Goal: Task Accomplishment & Management: Manage account settings

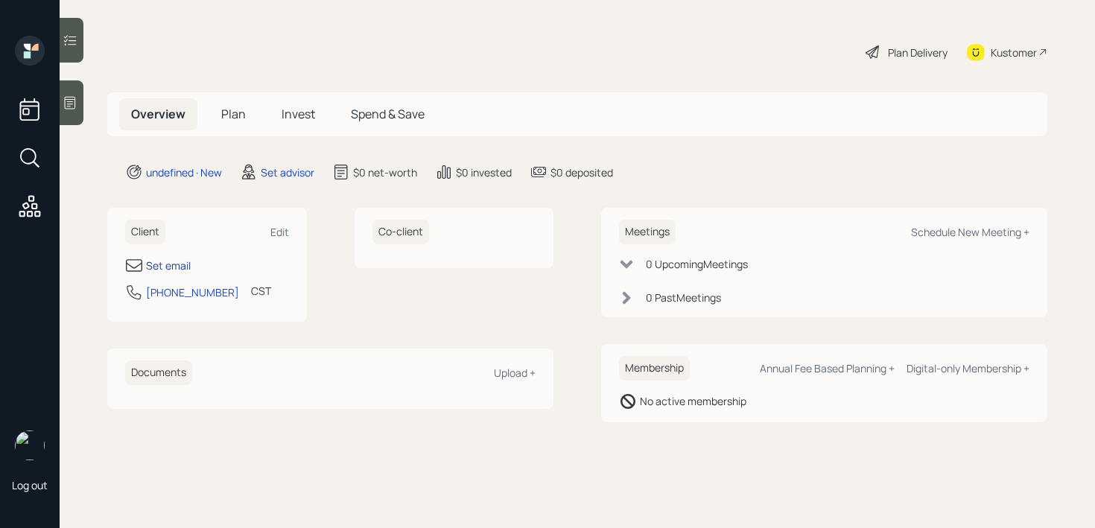
click at [151, 268] on div "Set email" at bounding box center [168, 266] width 45 height 16
select select "America/[GEOGRAPHIC_DATA]"
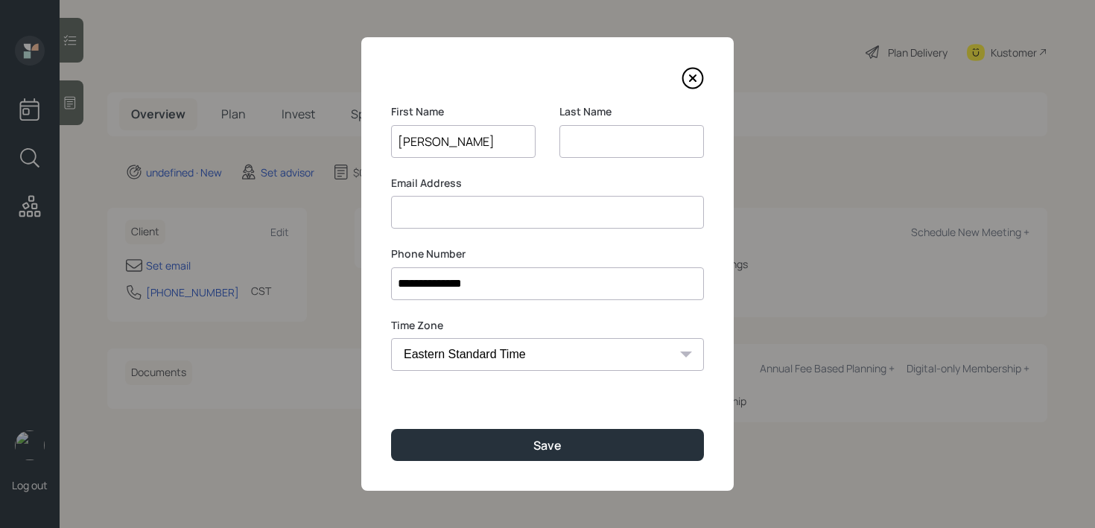
type input "[PERSON_NAME]"
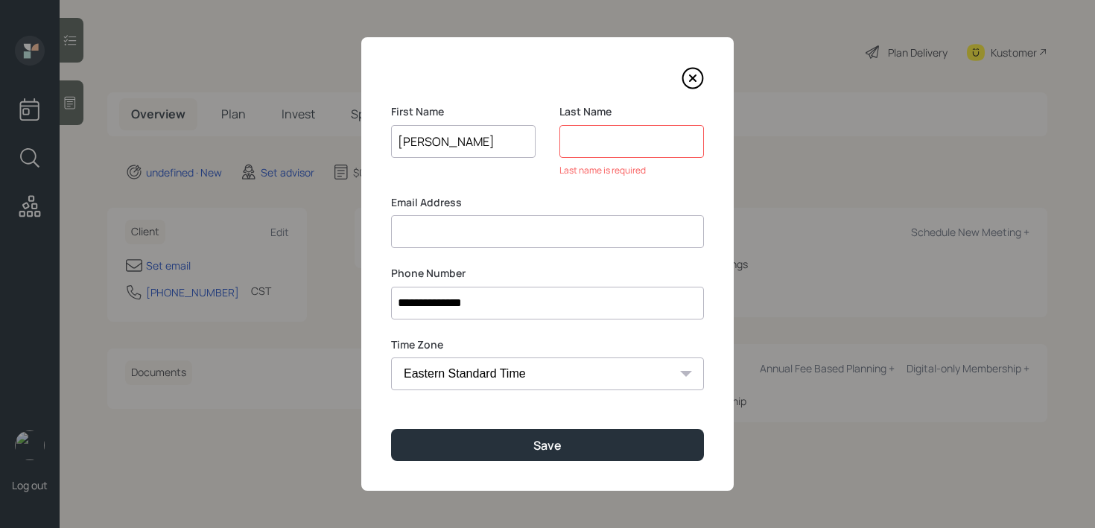
click at [448, 145] on input "[PERSON_NAME]" at bounding box center [463, 141] width 144 height 33
click at [616, 144] on input at bounding box center [631, 141] width 144 height 33
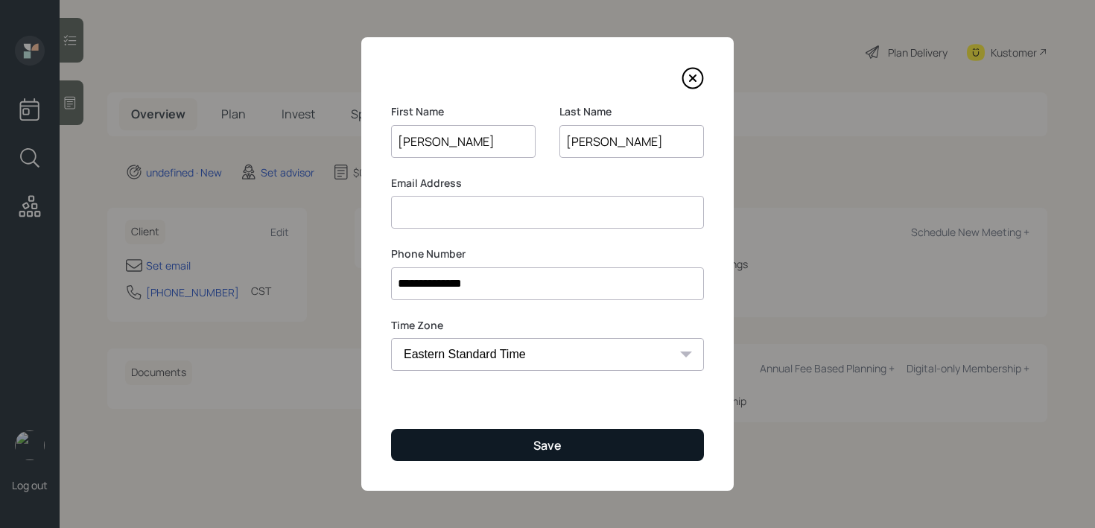
type input "[PERSON_NAME]"
click at [564, 456] on button "Save" at bounding box center [547, 445] width 313 height 32
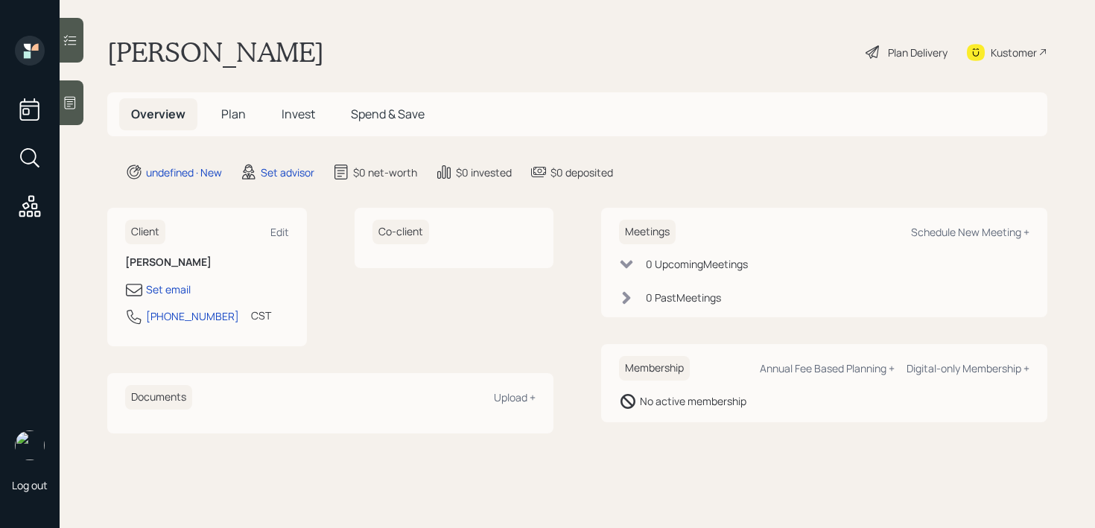
click at [69, 113] on div at bounding box center [72, 102] width 24 height 45
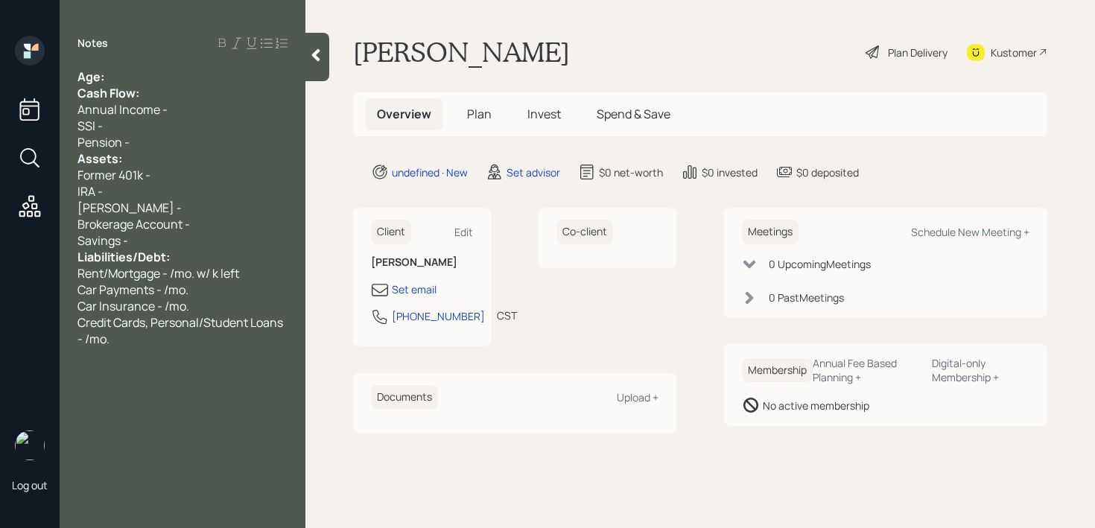
click at [187, 77] on div "Age:" at bounding box center [182, 77] width 210 height 16
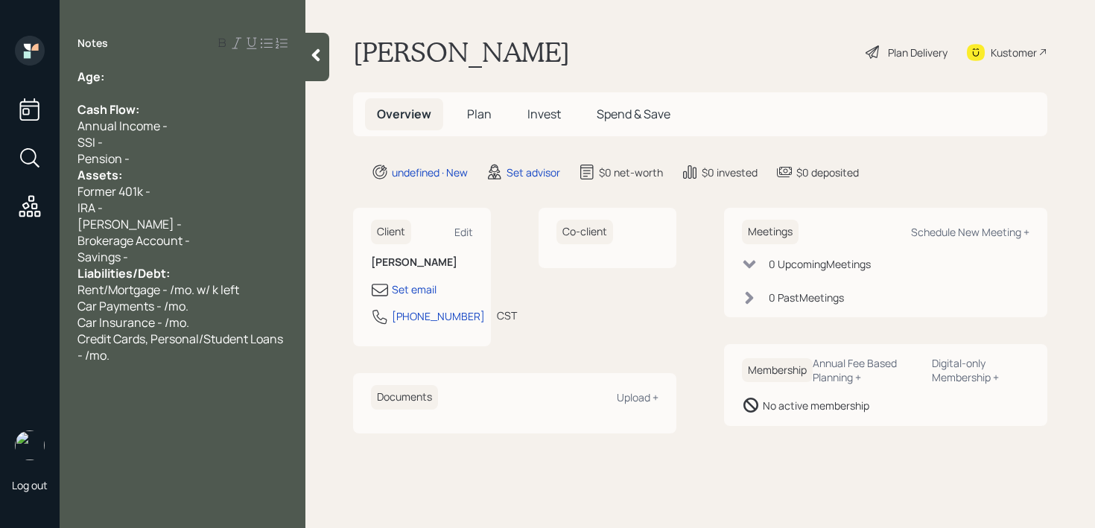
click at [162, 153] on div "Pension -" at bounding box center [182, 158] width 210 height 16
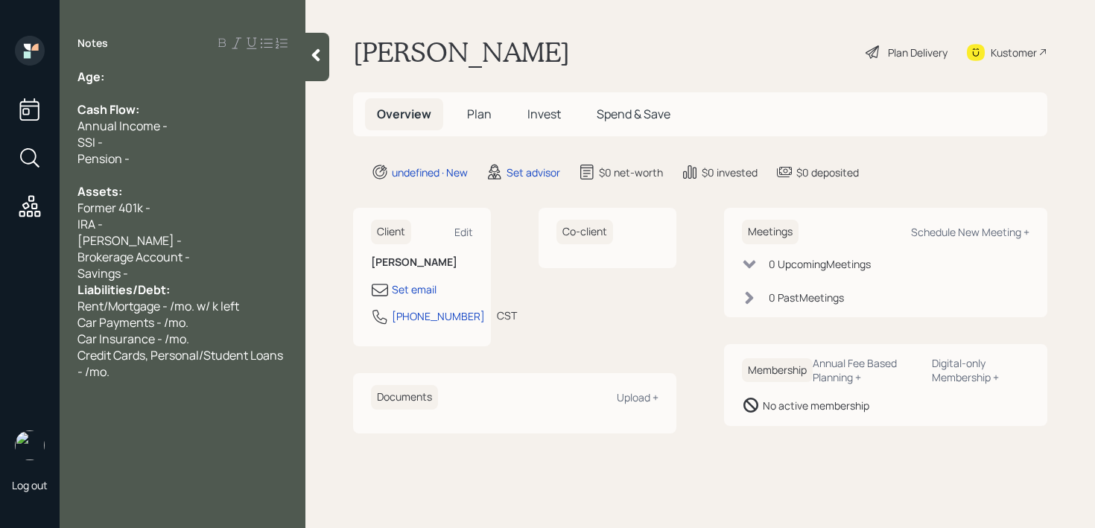
click at [159, 237] on div "[PERSON_NAME] -" at bounding box center [182, 240] width 210 height 16
click at [157, 272] on div "Savings -" at bounding box center [182, 273] width 210 height 16
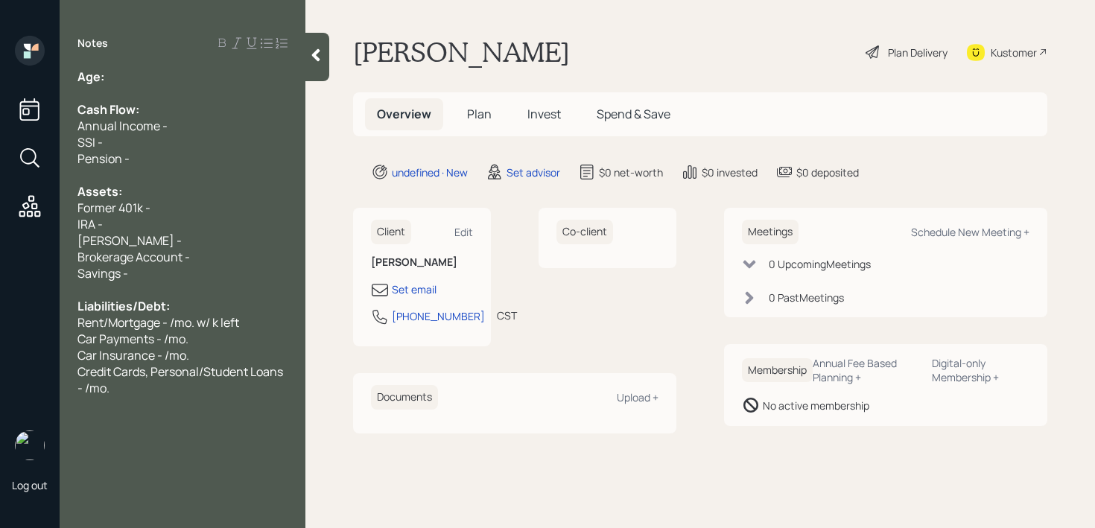
click at [164, 113] on div "Cash Flow:" at bounding box center [182, 109] width 210 height 16
click at [168, 86] on div at bounding box center [182, 93] width 210 height 16
click at [173, 77] on div "Age:" at bounding box center [182, 77] width 210 height 16
drag, startPoint x: 150, startPoint y: 84, endPoint x: 106, endPoint y: 80, distance: 43.4
click at [106, 80] on div "Age: [DEMOGRAPHIC_DATA] Cash Flow: Annual Income - SSI - Pension - Assets: Form…" at bounding box center [182, 233] width 210 height 328
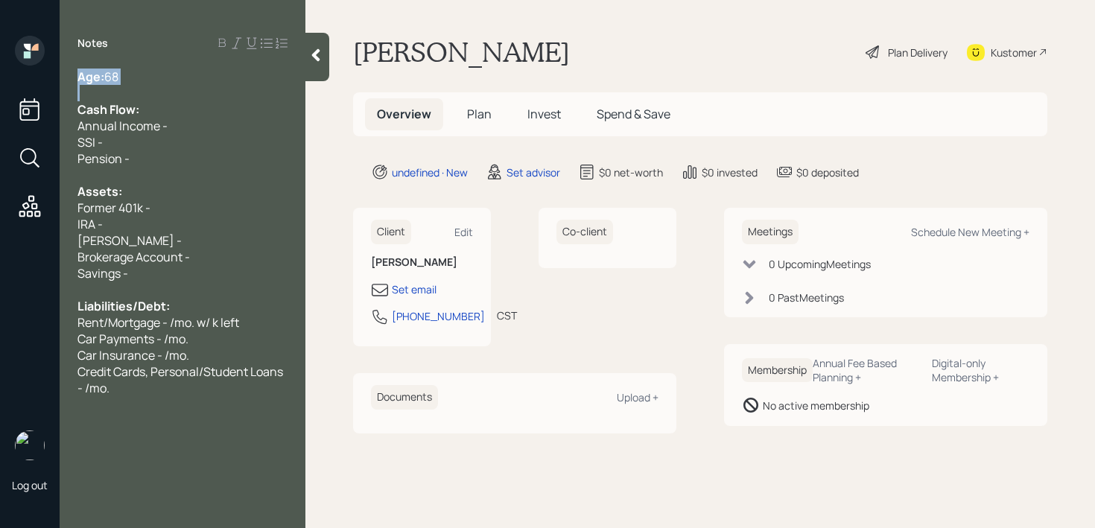
click at [152, 87] on div at bounding box center [182, 93] width 210 height 16
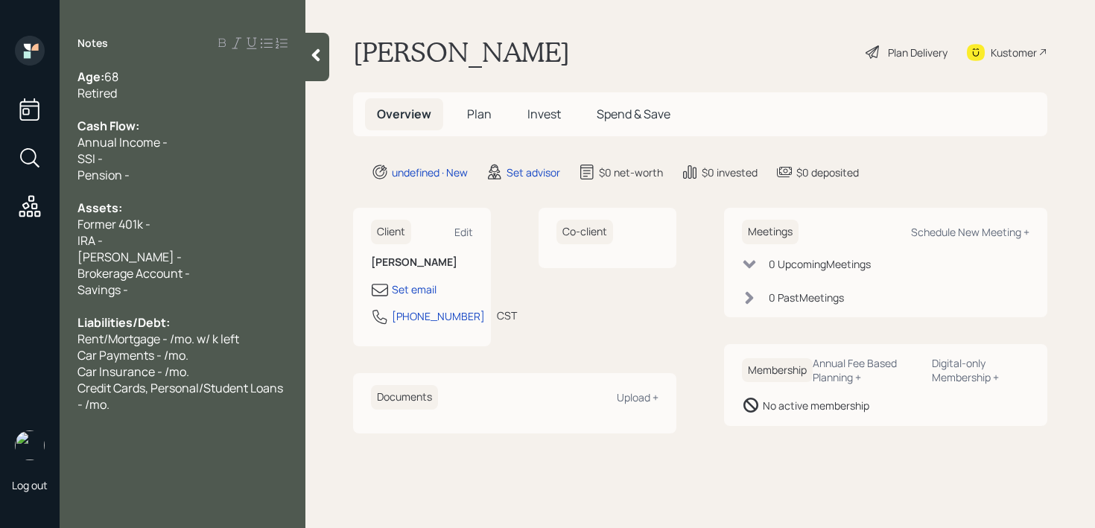
click at [194, 146] on div "Annual Income -" at bounding box center [182, 142] width 210 height 16
click at [197, 174] on div "Pension -" at bounding box center [182, 175] width 210 height 16
click at [174, 96] on div "Retired" at bounding box center [182, 93] width 210 height 16
click at [169, 252] on div "[PERSON_NAME] -" at bounding box center [182, 257] width 210 height 16
click at [169, 239] on div "IRA -" at bounding box center [182, 240] width 210 height 16
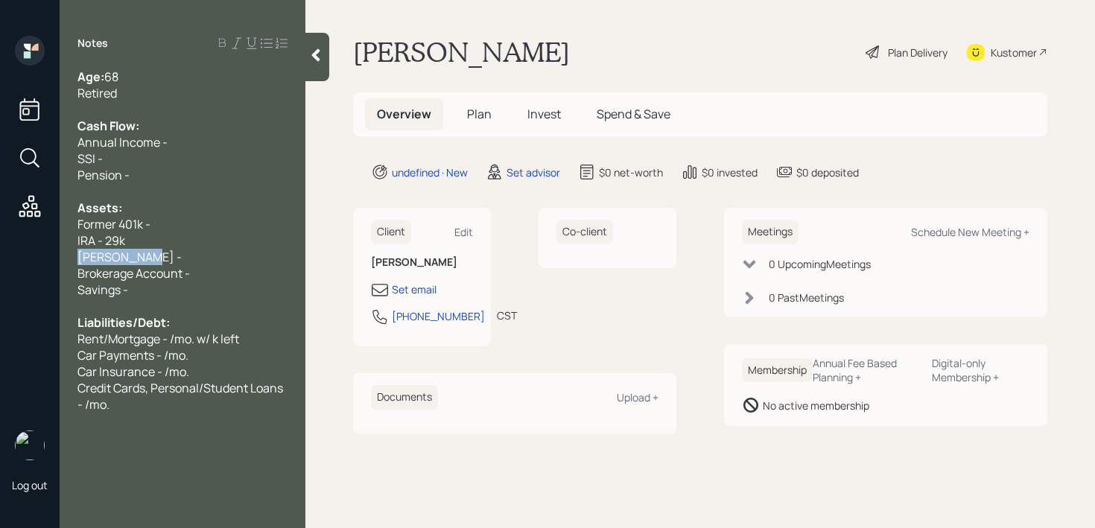
drag, startPoint x: 163, startPoint y: 253, endPoint x: 0, endPoint y: 253, distance: 163.1
click at [0, 253] on div "Log out Notes Age: [DEMOGRAPHIC_DATA] Retired Cash Flow: Annual Income - SSI - …" at bounding box center [547, 264] width 1095 height 528
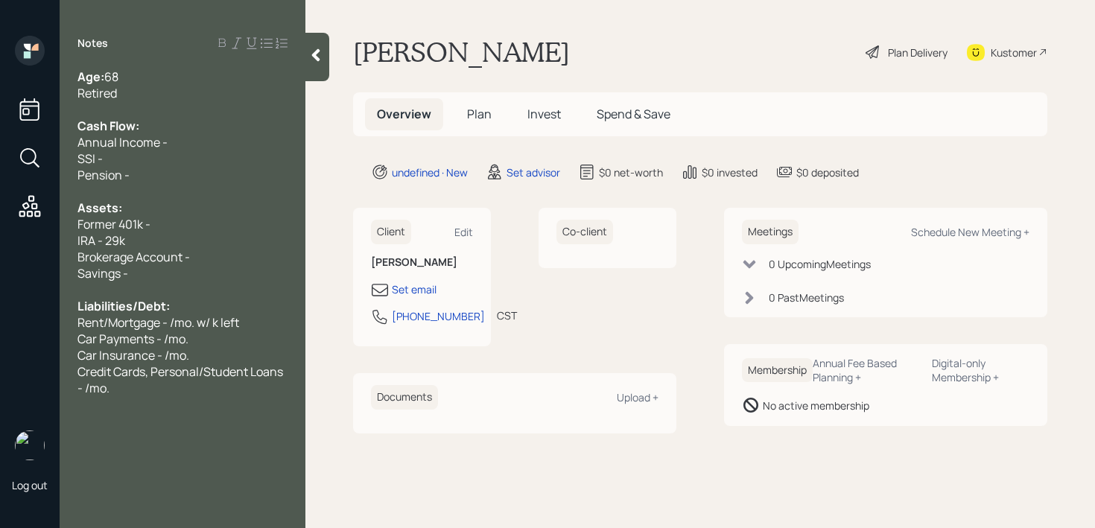
click at [182, 277] on div "Savings -" at bounding box center [182, 273] width 210 height 16
click at [217, 252] on div "Brokerage Account -" at bounding box center [182, 257] width 210 height 16
drag, startPoint x: 217, startPoint y: 252, endPoint x: 0, endPoint y: 252, distance: 217.4
click at [0, 252] on div "Log out Notes Age: [DEMOGRAPHIC_DATA] Retired Cash Flow: Annual Income - SSI - …" at bounding box center [547, 264] width 1095 height 528
click at [139, 237] on div "IRA - 29k" at bounding box center [182, 240] width 210 height 16
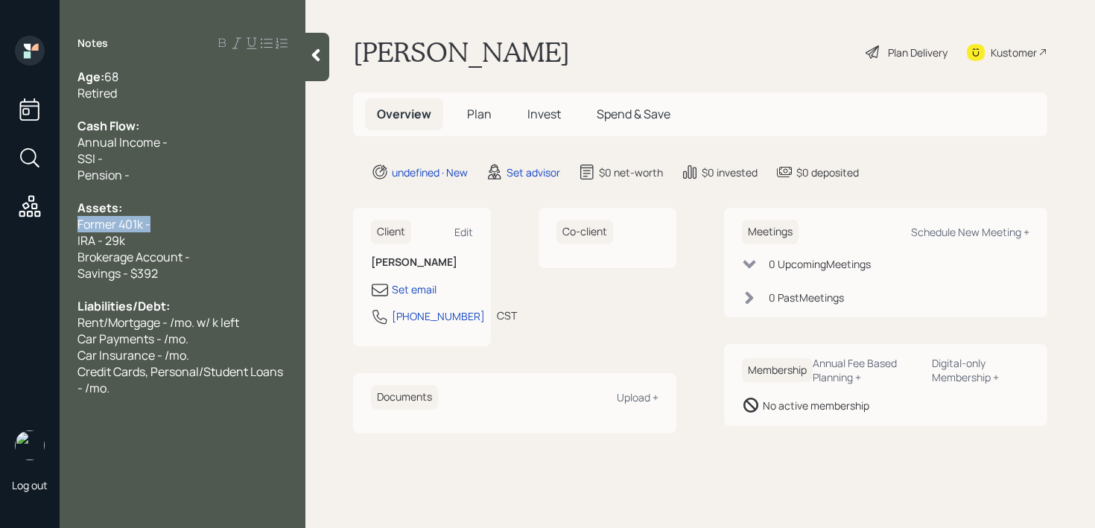
drag, startPoint x: 186, startPoint y: 231, endPoint x: 0, endPoint y: 231, distance: 186.2
click at [0, 231] on div "Log out Notes Age: [DEMOGRAPHIC_DATA] Retired Cash Flow: Annual Income - SSI - …" at bounding box center [547, 264] width 1095 height 528
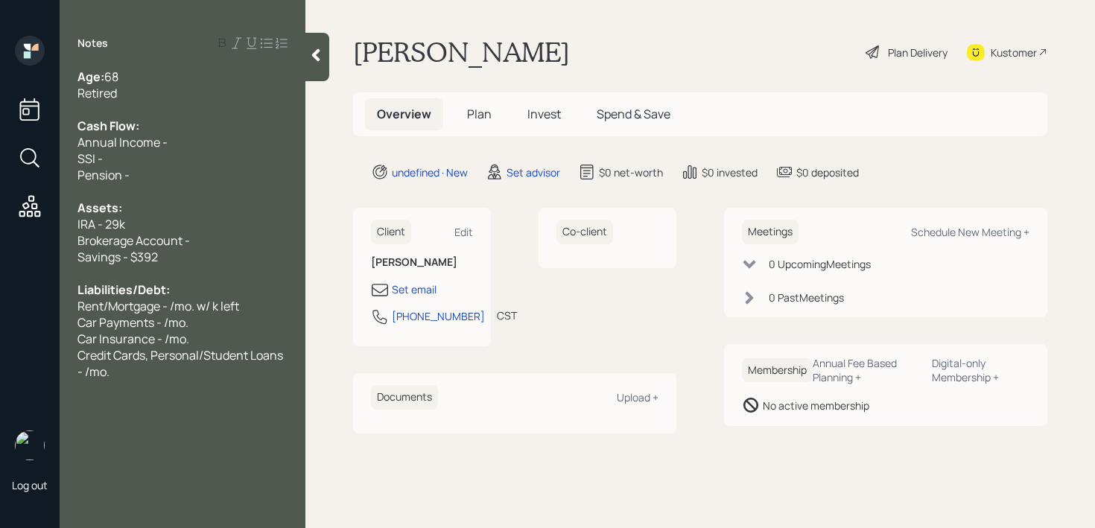
click at [174, 136] on div "Annual Income -" at bounding box center [182, 142] width 210 height 16
click at [200, 137] on div "Annual Income -" at bounding box center [182, 142] width 210 height 16
click at [174, 161] on div "SSI -" at bounding box center [182, 158] width 210 height 16
click at [177, 171] on div "Pension -" at bounding box center [182, 175] width 210 height 16
click at [178, 160] on div "SSI - k" at bounding box center [182, 158] width 210 height 16
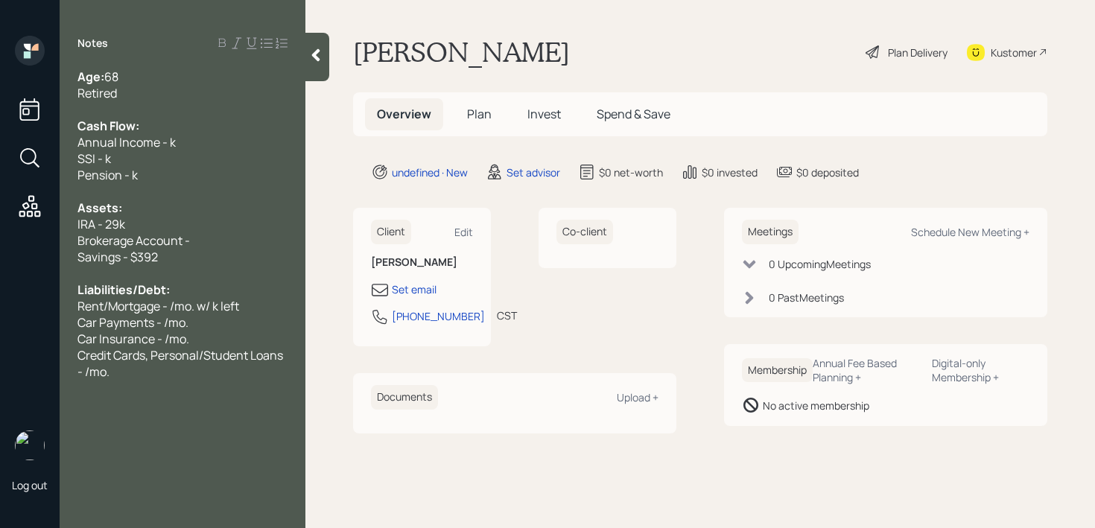
click at [182, 141] on div "Annual Income - k" at bounding box center [182, 142] width 210 height 16
click at [200, 239] on div "Brokerage Account -" at bounding box center [182, 240] width 210 height 16
click at [206, 245] on div "Brokerage Account -" at bounding box center [182, 240] width 210 height 16
drag, startPoint x: 206, startPoint y: 245, endPoint x: 49, endPoint y: 246, distance: 156.4
click at [50, 246] on div "Log out Notes Age: [DEMOGRAPHIC_DATA] Retired Cash Flow: Annual Income - k SSI …" at bounding box center [547, 264] width 1095 height 528
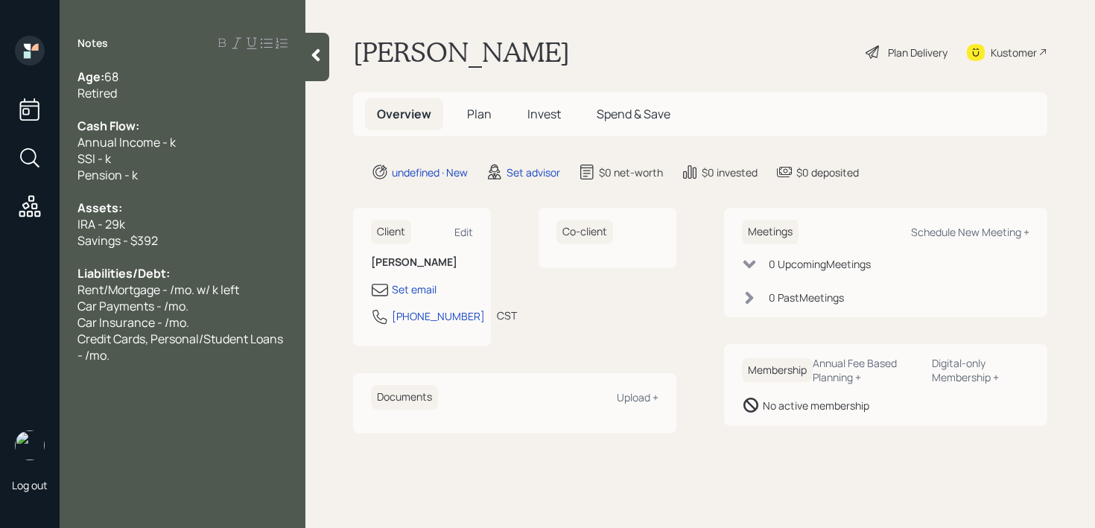
click at [189, 251] on div at bounding box center [182, 257] width 210 height 16
click at [191, 168] on div "Pension - k" at bounding box center [182, 175] width 210 height 16
click at [134, 175] on span "Pension - k" at bounding box center [107, 175] width 60 height 16
click at [225, 153] on div "SSI - k" at bounding box center [182, 158] width 210 height 16
click at [204, 139] on div "Annual Income - k" at bounding box center [182, 142] width 210 height 16
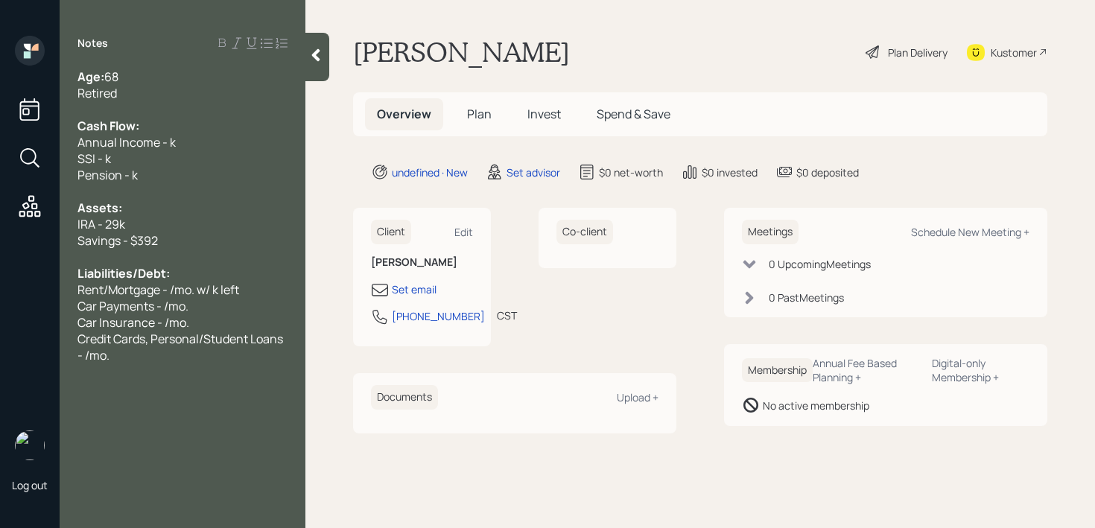
click at [144, 179] on div "Pension - k" at bounding box center [182, 175] width 210 height 16
click at [109, 159] on span "SSI - k" at bounding box center [94, 158] width 34 height 16
click at [164, 153] on div "SSI - 1667/mo." at bounding box center [182, 158] width 210 height 16
drag, startPoint x: 180, startPoint y: 141, endPoint x: 159, endPoint y: 141, distance: 20.9
click at [166, 141] on div "Annual Income - k" at bounding box center [182, 142] width 210 height 16
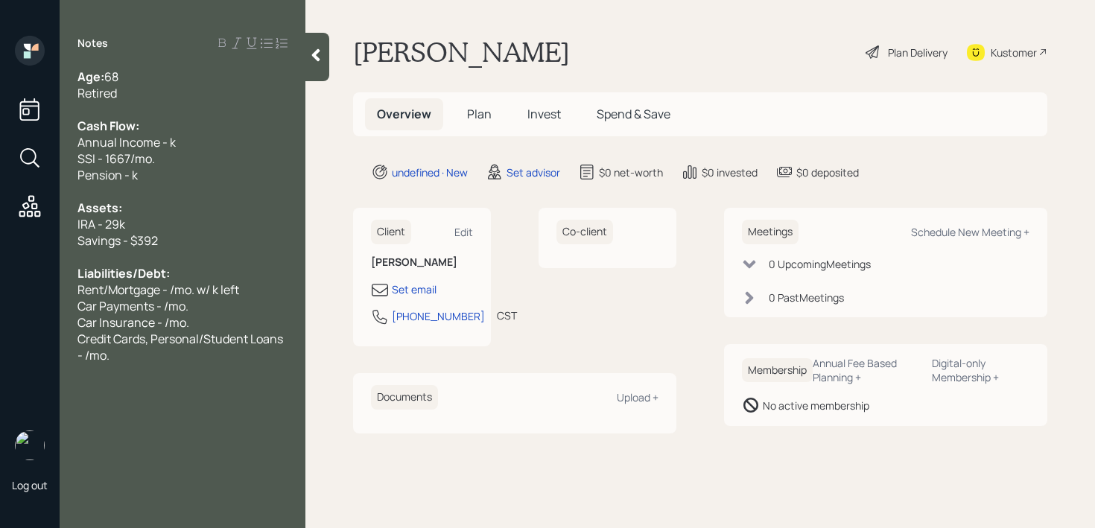
click at [159, 141] on span "Annual Income - k" at bounding box center [126, 142] width 98 height 16
drag, startPoint x: 183, startPoint y: 141, endPoint x: 0, endPoint y: 141, distance: 183.2
click at [0, 141] on div "Log out Notes Age: [DEMOGRAPHIC_DATA] Retired Cash Flow: Annual Income - k SSI …" at bounding box center [547, 264] width 1095 height 528
click at [99, 137] on span "Annual Income - k" at bounding box center [126, 142] width 98 height 16
click at [215, 159] on div "SSI - 1667/mo." at bounding box center [182, 158] width 210 height 16
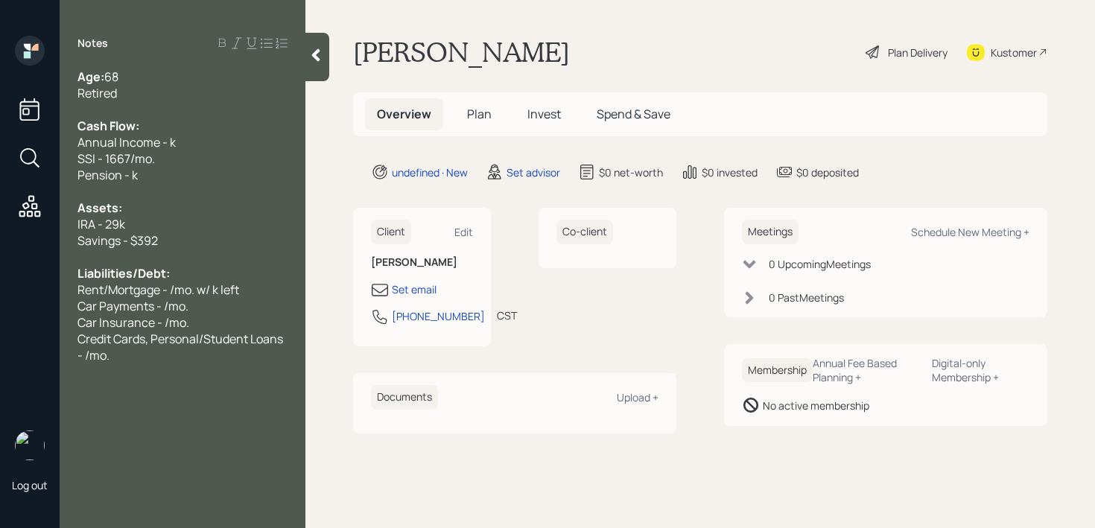
click at [180, 181] on div "Pension - k" at bounding box center [182, 175] width 210 height 16
drag, startPoint x: 160, startPoint y: 176, endPoint x: 0, endPoint y: 176, distance: 160.1
click at [0, 176] on div "Log out Notes Age: [DEMOGRAPHIC_DATA] Retired Cash Flow: Annual Income - k SSI …" at bounding box center [547, 264] width 1095 height 528
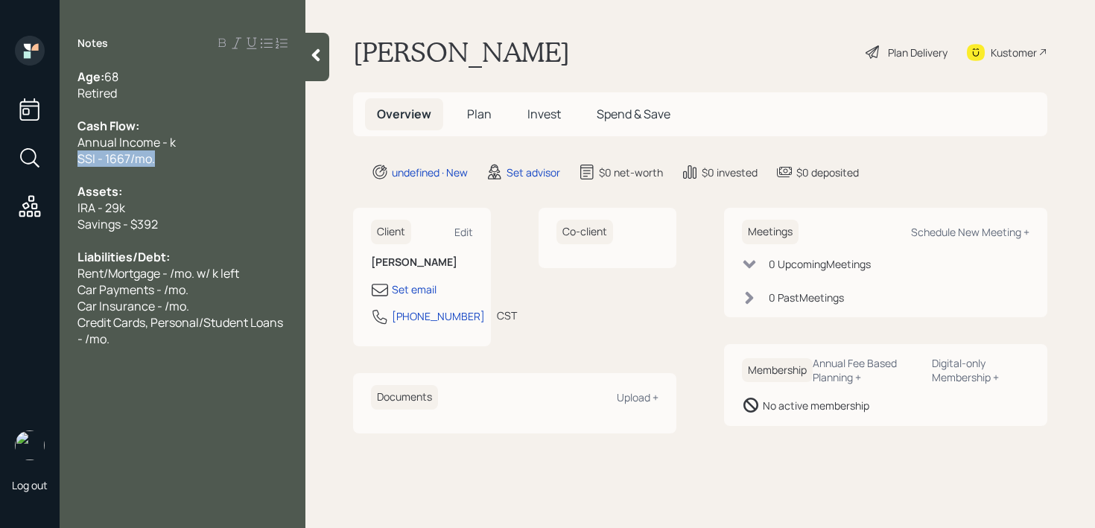
drag, startPoint x: 198, startPoint y: 150, endPoint x: 0, endPoint y: 150, distance: 198.1
click at [0, 150] on div "Log out Notes Age: [DEMOGRAPHIC_DATA] Retired Cash Flow: Annual Income - k SSI …" at bounding box center [547, 264] width 1095 height 528
click at [181, 121] on div "Cash Flow:" at bounding box center [182, 126] width 210 height 16
drag, startPoint x: 196, startPoint y: 131, endPoint x: 0, endPoint y: 131, distance: 195.9
click at [0, 131] on div "Log out Notes Age: [DEMOGRAPHIC_DATA] Retired Cash Flow: Annual Income - k SSI …" at bounding box center [547, 264] width 1095 height 528
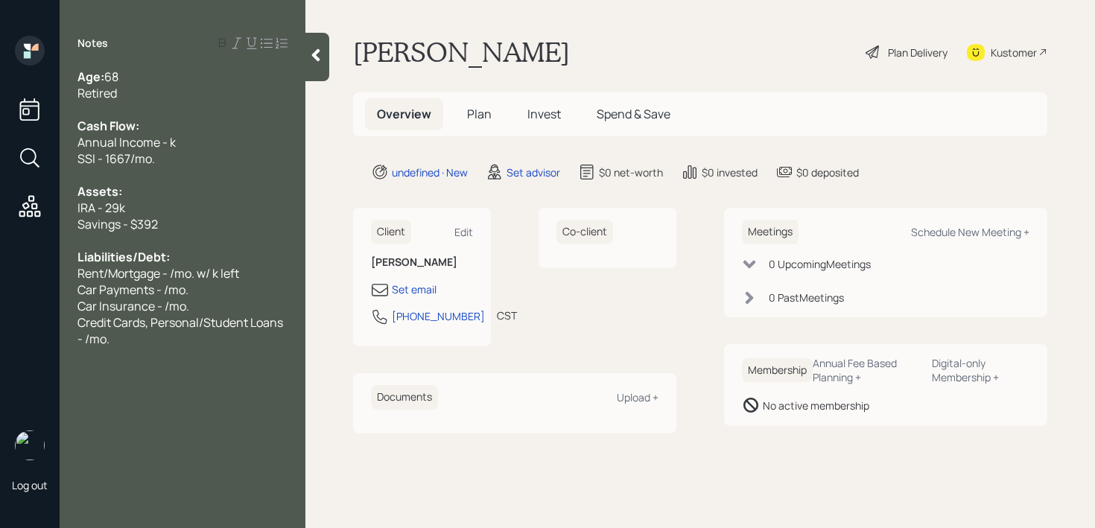
click at [127, 131] on span "Cash Flow:" at bounding box center [108, 126] width 62 height 16
drag, startPoint x: 210, startPoint y: 145, endPoint x: 0, endPoint y: 144, distance: 210.0
click at [0, 145] on div "Log out Notes Age: [DEMOGRAPHIC_DATA] Retired Cash Flow: Annual Income - k SSI …" at bounding box center [547, 264] width 1095 height 528
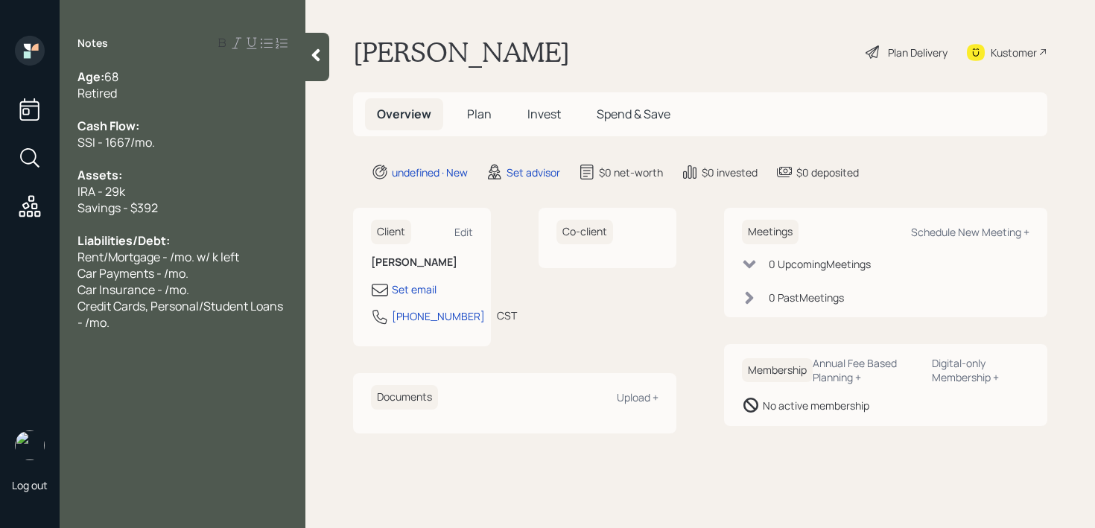
click at [156, 141] on div "SSI - 1667/mo." at bounding box center [182, 142] width 210 height 16
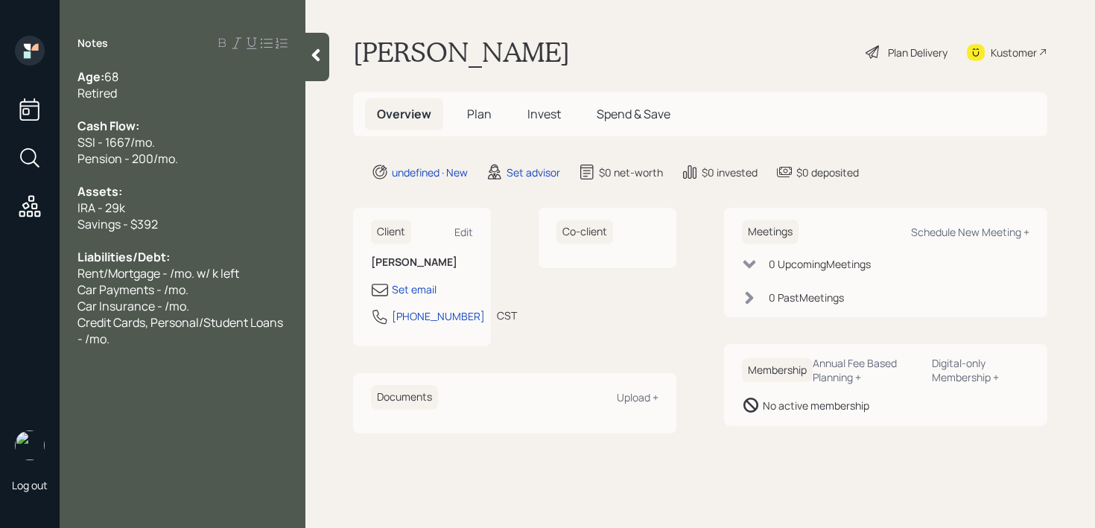
click at [185, 229] on div "Savings - $392" at bounding box center [182, 224] width 210 height 16
click at [192, 227] on div "Savings - $392" at bounding box center [182, 224] width 210 height 16
click at [210, 204] on div "IRA - 29k" at bounding box center [182, 208] width 210 height 16
click at [196, 226] on div "Savings - $392" at bounding box center [182, 224] width 210 height 16
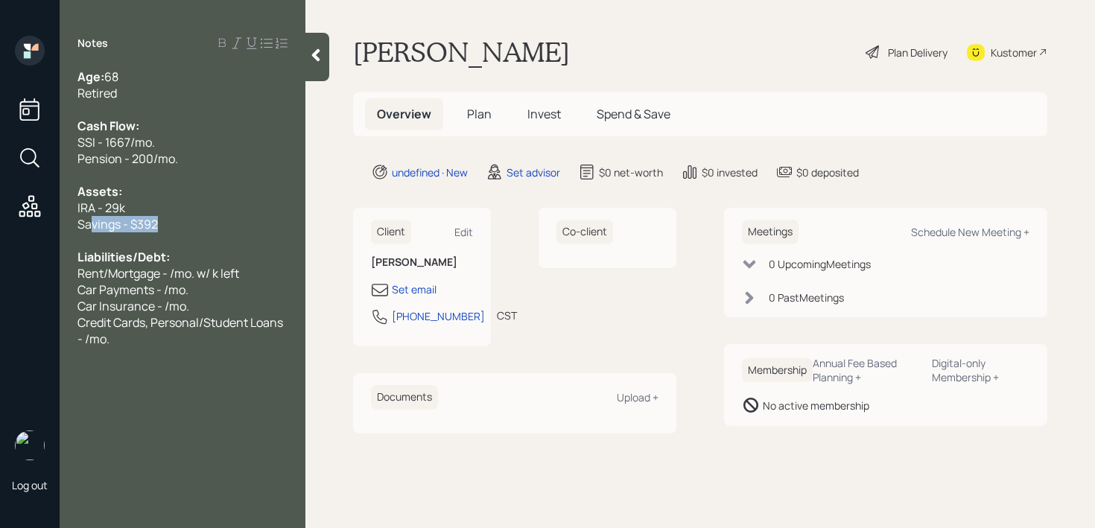
drag, startPoint x: 196, startPoint y: 226, endPoint x: 42, endPoint y: 226, distance: 154.1
click at [47, 226] on div "Log out Notes Age: [DEMOGRAPHIC_DATA] Retired Cash Flow: SSI - 1667/mo. Pension…" at bounding box center [547, 264] width 1095 height 528
click at [141, 226] on span "Savings - $392" at bounding box center [117, 224] width 80 height 16
click at [173, 295] on span "Car Payments - /mo." at bounding box center [132, 289] width 111 height 16
click at [141, 339] on div "Credit Cards, Personal/Student Loans - /mo." at bounding box center [182, 330] width 210 height 33
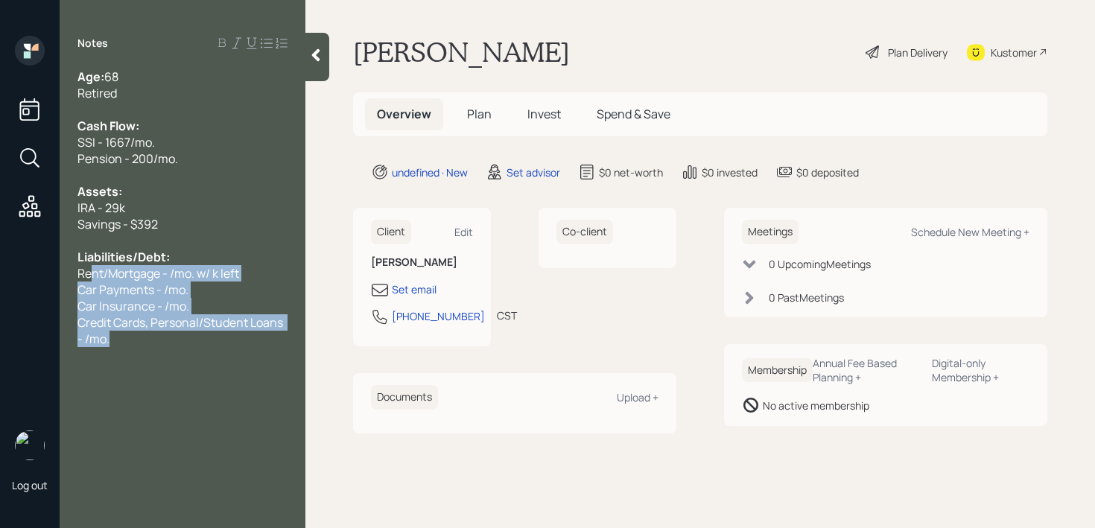
drag, startPoint x: 141, startPoint y: 339, endPoint x: 95, endPoint y: 270, distance: 83.2
click at [95, 270] on div "Age: [DEMOGRAPHIC_DATA] Retired Cash Flow: SSI - 1667/mo. Pension - 200/mo. Ass…" at bounding box center [182, 208] width 210 height 279
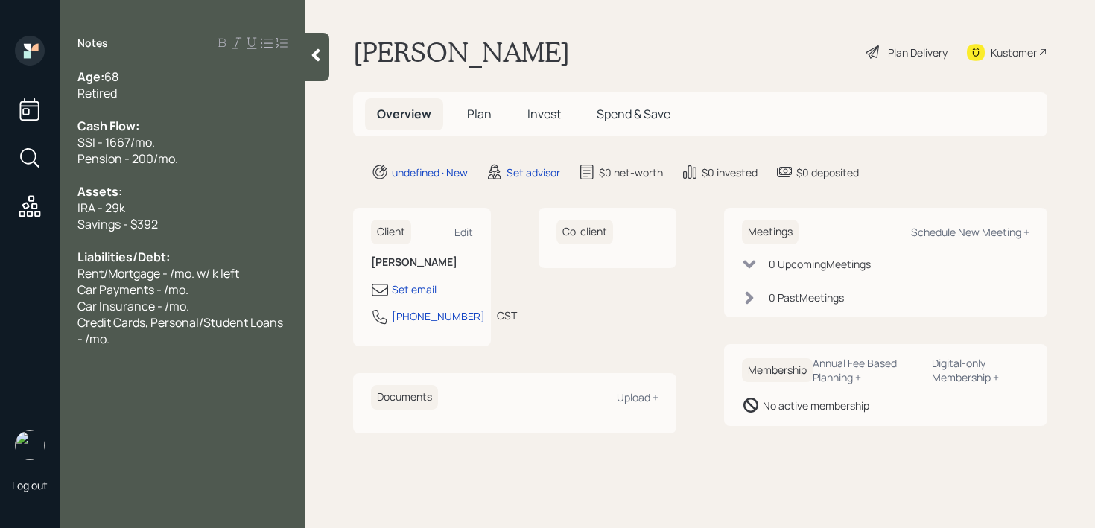
click at [114, 298] on span "Car Insurance - /mo." at bounding box center [133, 306] width 112 height 16
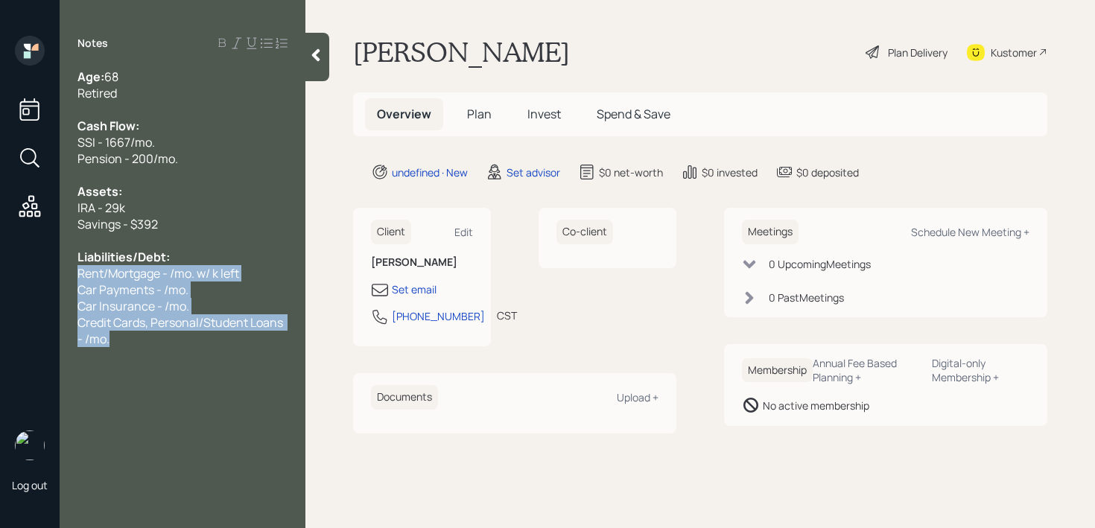
drag, startPoint x: 118, startPoint y: 343, endPoint x: 80, endPoint y: 275, distance: 77.7
click at [80, 275] on div "Age: [DEMOGRAPHIC_DATA] Retired Cash Flow: SSI - 1667/mo. Pension - 200/mo. Ass…" at bounding box center [182, 208] width 210 height 279
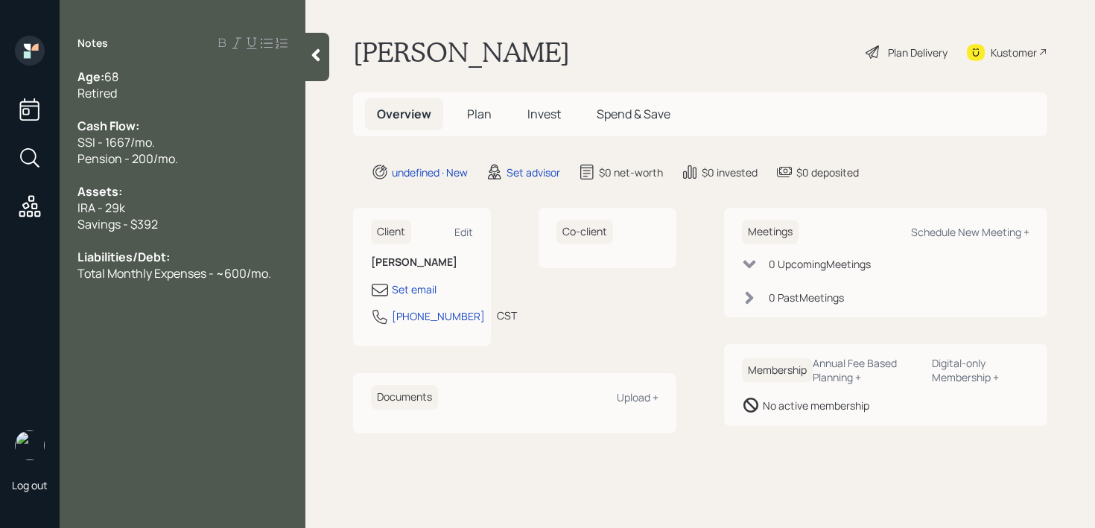
click at [232, 273] on span "Total Monthly Expenses - ~600/mo." at bounding box center [174, 273] width 194 height 16
click at [248, 304] on div "Notes Age: [DEMOGRAPHIC_DATA] Retired Cash Flow: SSI - 1667/mo. Pension - 200/m…" at bounding box center [183, 273] width 246 height 474
click at [243, 249] on div "Liabilities/Debt:" at bounding box center [182, 257] width 210 height 16
click at [243, 197] on div "Assets:" at bounding box center [182, 191] width 210 height 16
click at [244, 116] on div at bounding box center [182, 109] width 210 height 16
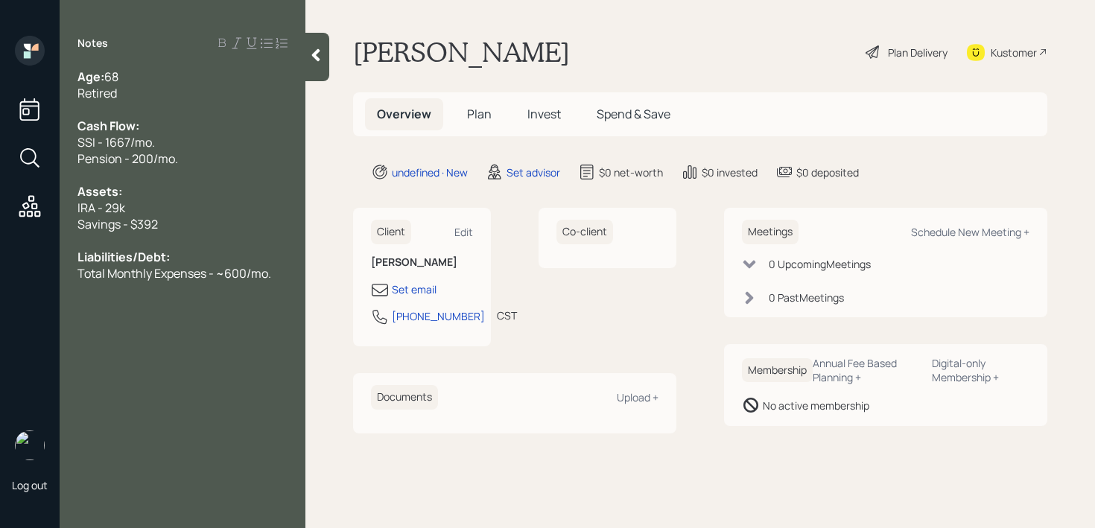
click at [311, 57] on icon at bounding box center [315, 55] width 15 height 15
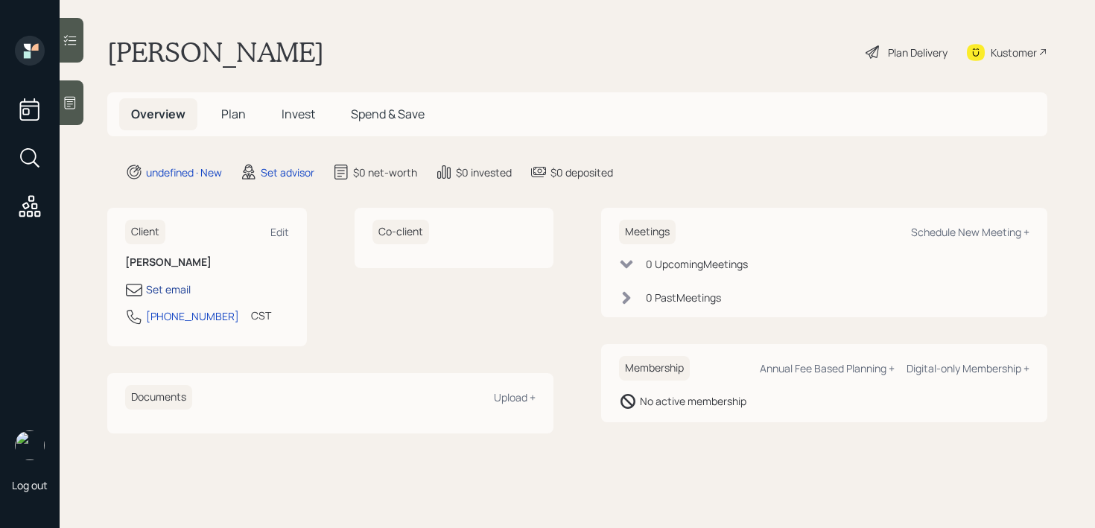
click at [171, 287] on div "Set email" at bounding box center [168, 289] width 45 height 16
select select "America/[GEOGRAPHIC_DATA]"
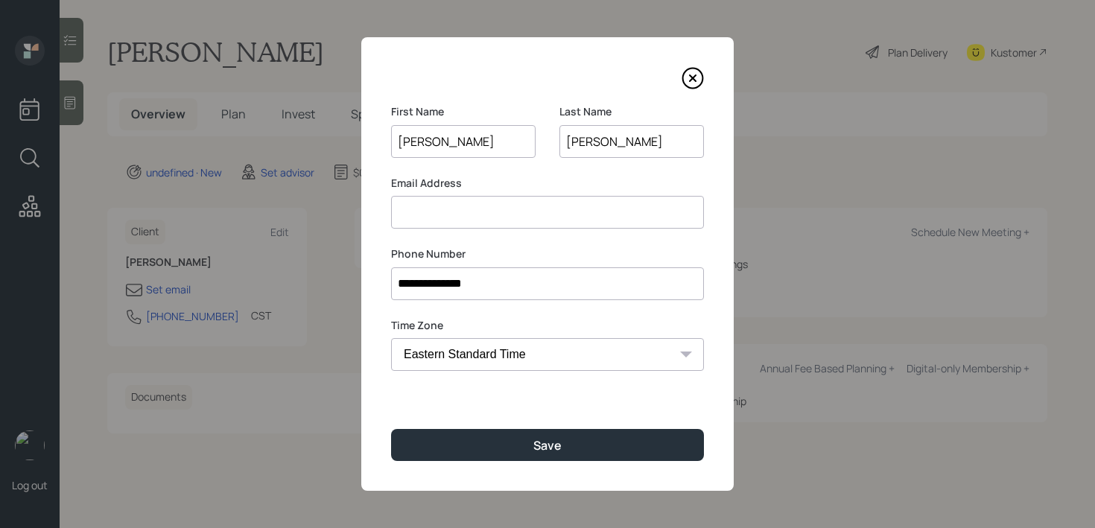
click at [457, 215] on input at bounding box center [547, 212] width 313 height 33
click at [500, 215] on input "[EMAIL_ADDRESS][DOMAIN_NAME]" at bounding box center [547, 212] width 313 height 33
drag, startPoint x: 588, startPoint y: 209, endPoint x: 309, endPoint y: 209, distance: 279.3
click at [309, 209] on div "**********" at bounding box center [547, 264] width 1095 height 528
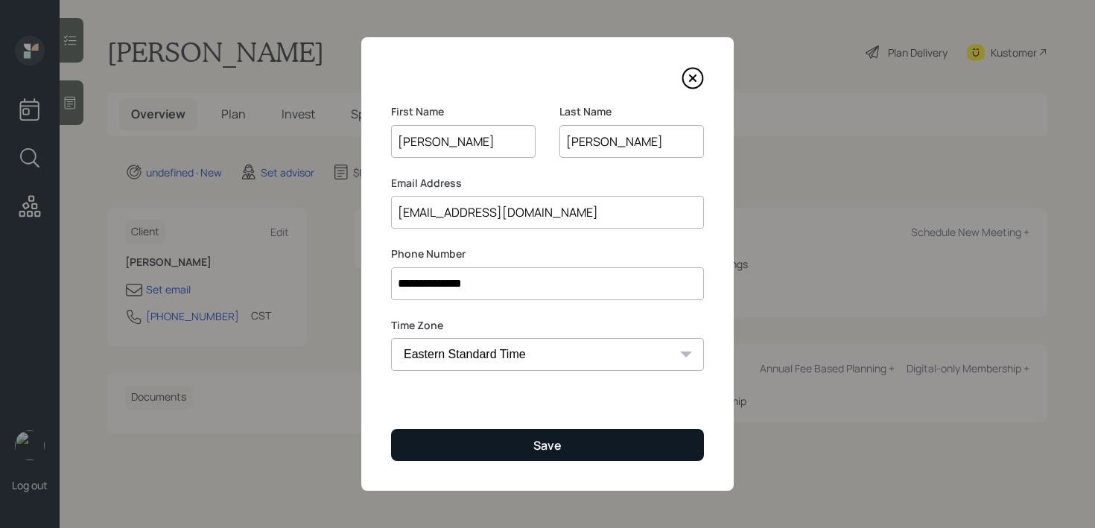
type input "[EMAIL_ADDRESS][DOMAIN_NAME]"
click at [477, 437] on button "Save" at bounding box center [547, 445] width 313 height 32
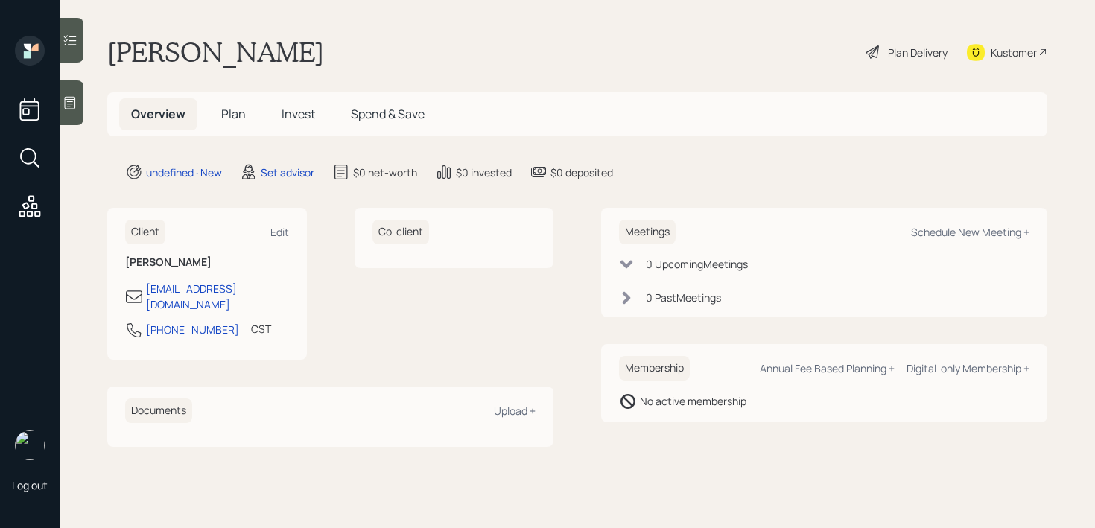
click at [70, 92] on div at bounding box center [72, 102] width 24 height 45
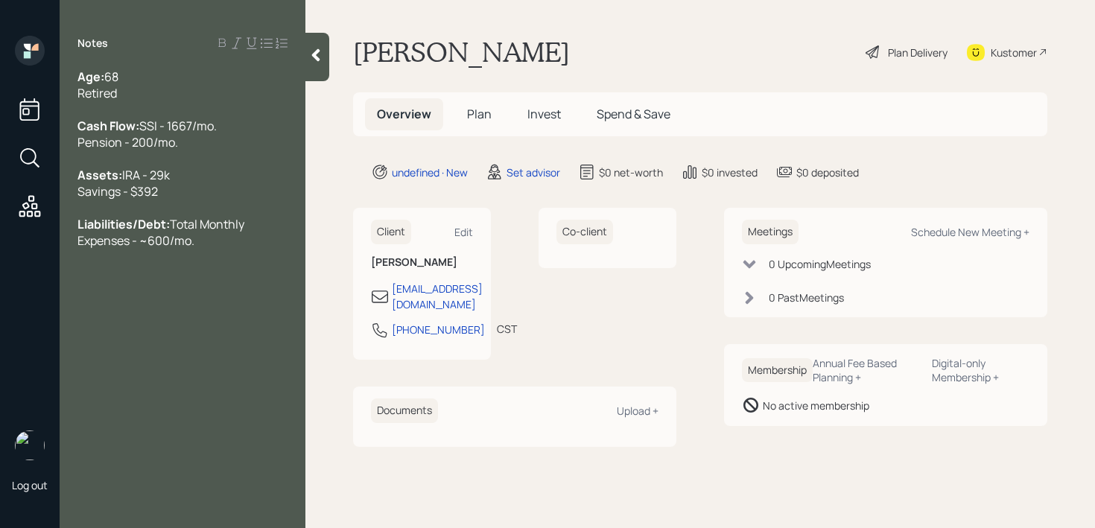
click at [1027, 51] on div "Kustomer" at bounding box center [1013, 53] width 46 height 16
click at [936, 229] on div "Schedule New Meeting +" at bounding box center [970, 232] width 118 height 14
select select "round-[PERSON_NAME]"
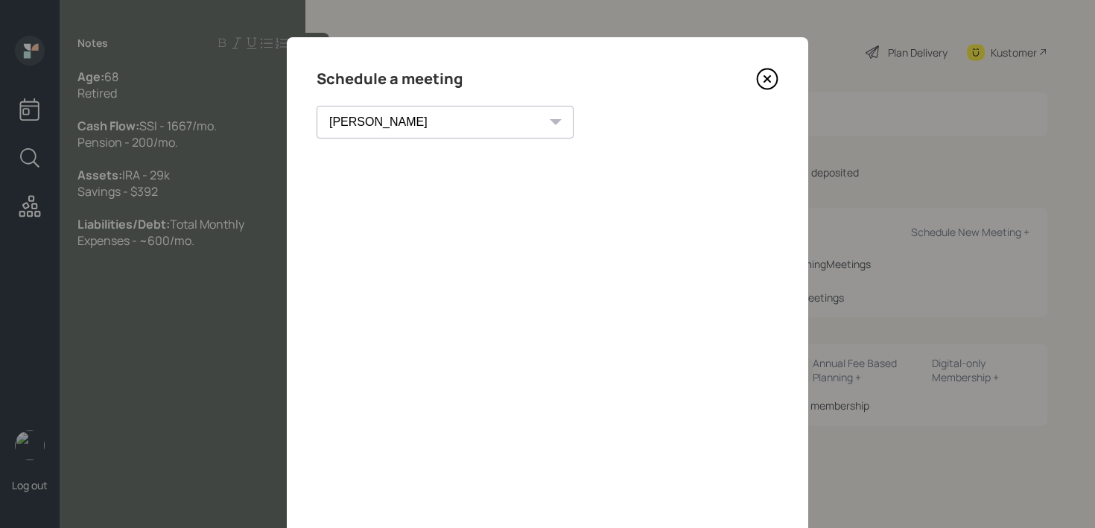
click at [757, 75] on icon at bounding box center [767, 79] width 20 height 20
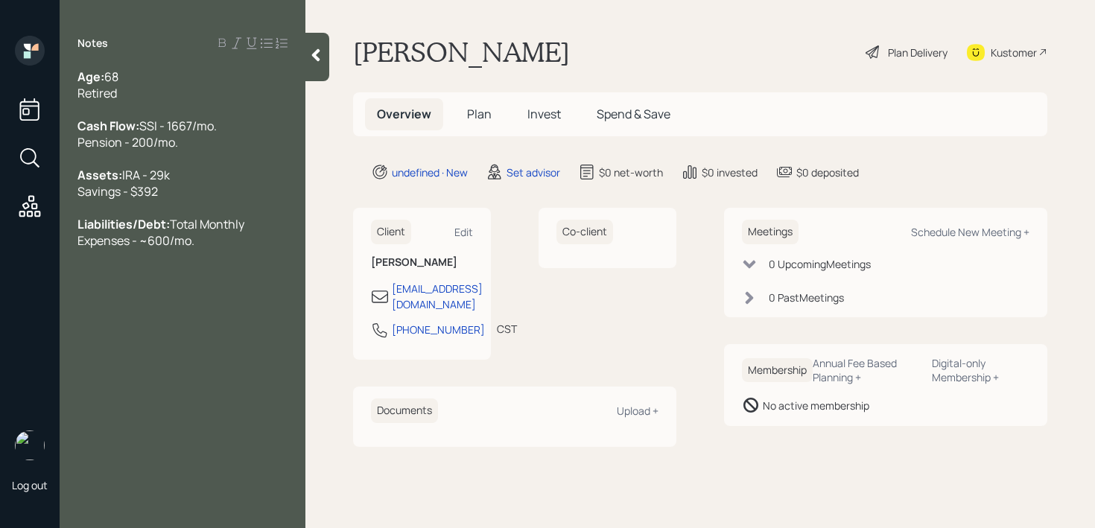
click at [1017, 56] on div "Kustomer" at bounding box center [1013, 53] width 46 height 16
click at [276, 249] on div "Liabilities/Debt: Total Monthly Expenses - ~600/mo." at bounding box center [182, 232] width 210 height 33
click at [153, 314] on div "She came through UMA and doesn't have any necessary concern for her IRA" at bounding box center [182, 289] width 210 height 49
click at [183, 314] on span "She came through UMA and doesn't have any necessary concern for her IRA" at bounding box center [175, 289] width 197 height 49
click at [243, 298] on div "She came through UMA and doesn't have any concerns for her IRA" at bounding box center [182, 281] width 210 height 33
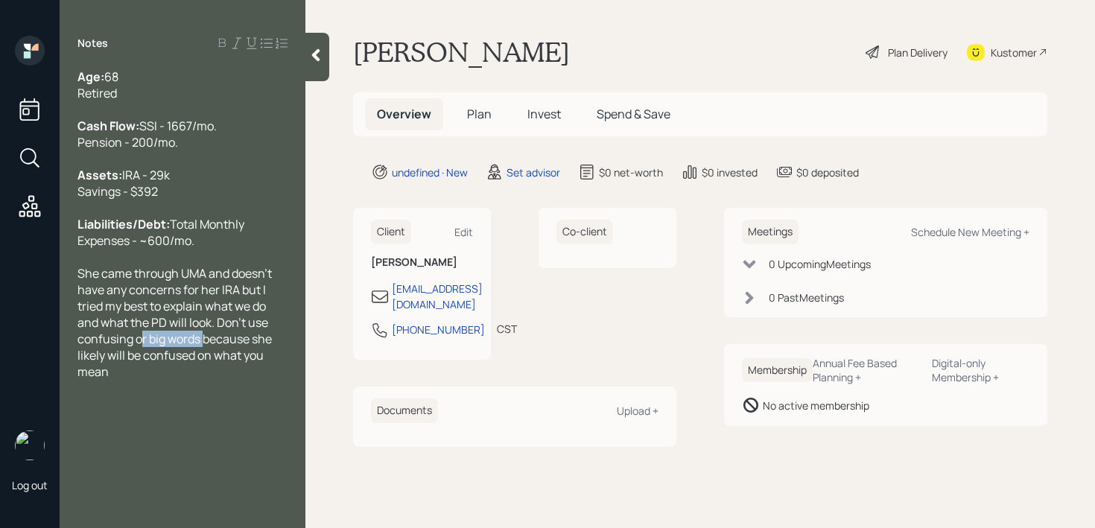
drag, startPoint x: 207, startPoint y: 372, endPoint x: 144, endPoint y: 373, distance: 63.3
click at [144, 373] on span "She came through UMA and doesn't have any concerns for her IRA but I tried my b…" at bounding box center [175, 322] width 197 height 115
click at [276, 363] on div "She came through UMA and doesn't have any concerns for her IRA but I tried my b…" at bounding box center [182, 314] width 210 height 98
drag, startPoint x: 277, startPoint y: 392, endPoint x: 120, endPoint y: 392, distance: 157.1
click at [120, 363] on div "She came through UMA and doesn't have any concerns for her IRA but I tried my b…" at bounding box center [182, 314] width 210 height 98
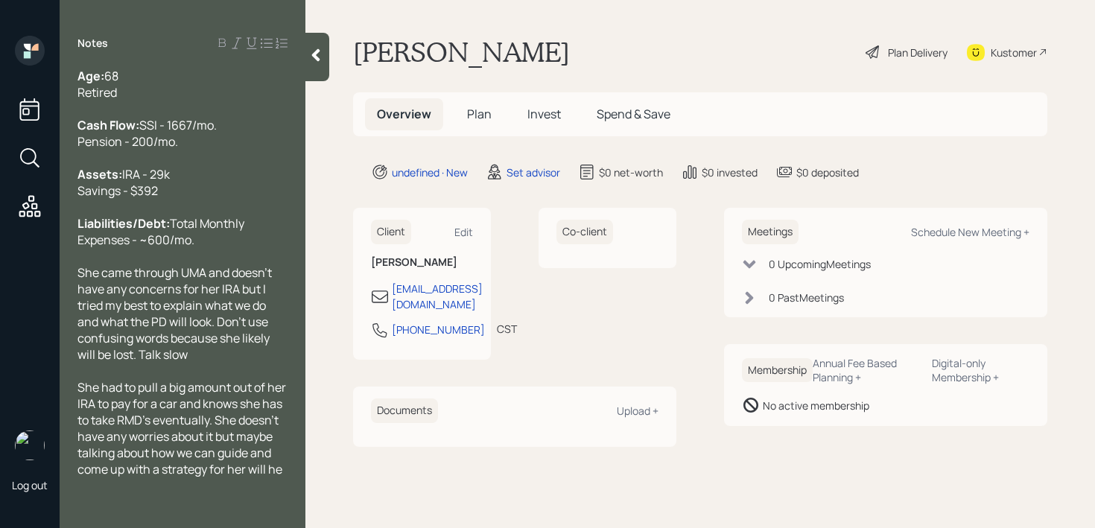
scroll to position [17, 0]
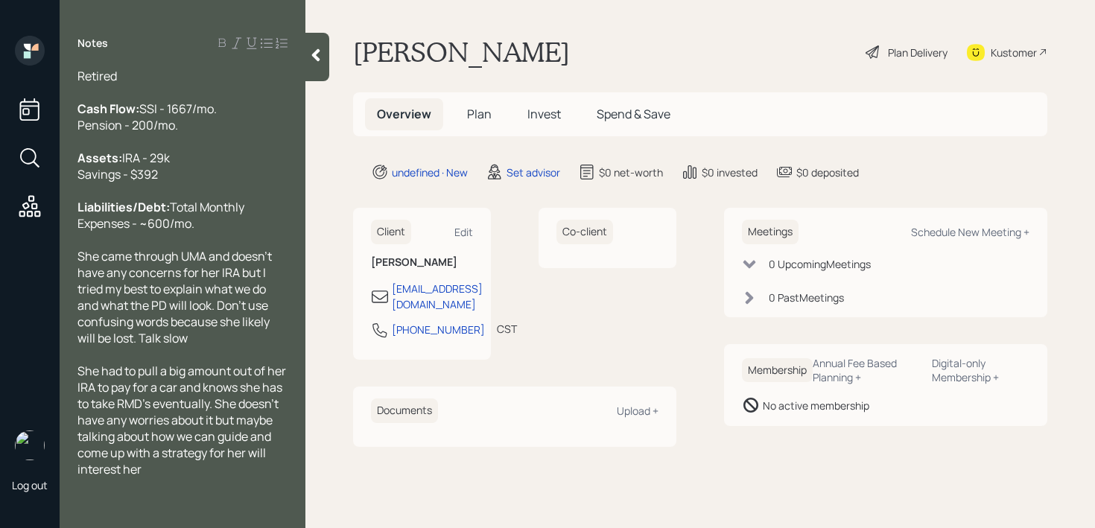
click at [82, 287] on span "She came through UMA and doesn't have any concerns for her IRA but I tried my b…" at bounding box center [175, 297] width 197 height 98
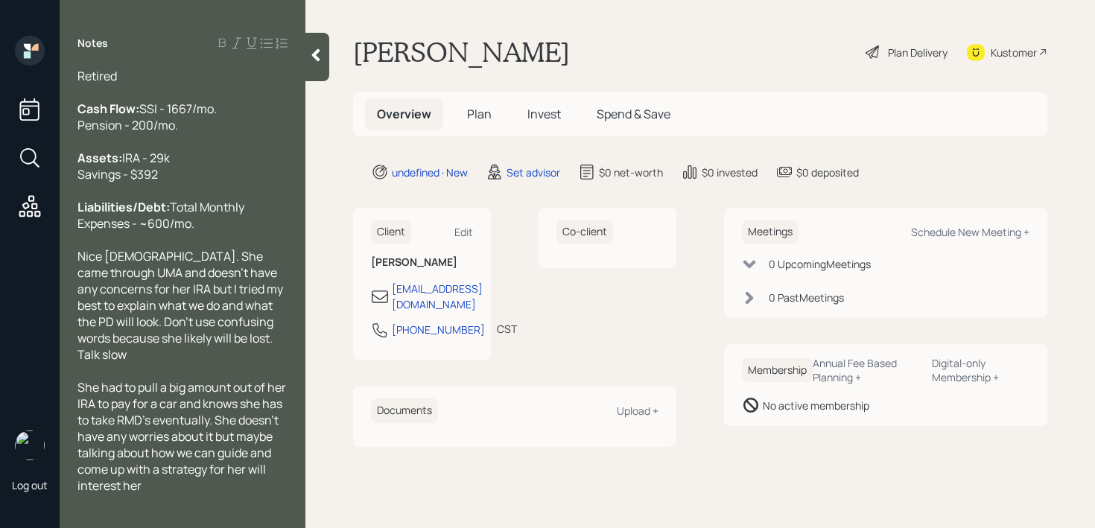
click at [318, 65] on div at bounding box center [317, 57] width 24 height 48
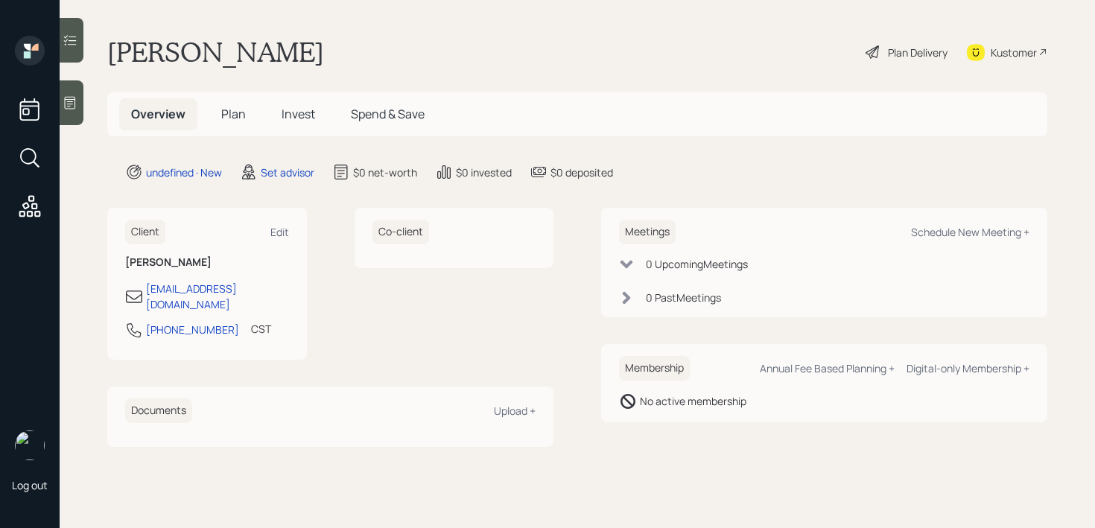
click at [479, 27] on main "[PERSON_NAME] Plan Delivery Kustomer Overview Plan Invest Spend & Save undefine…" at bounding box center [577, 264] width 1035 height 528
click at [69, 99] on icon at bounding box center [70, 103] width 11 height 13
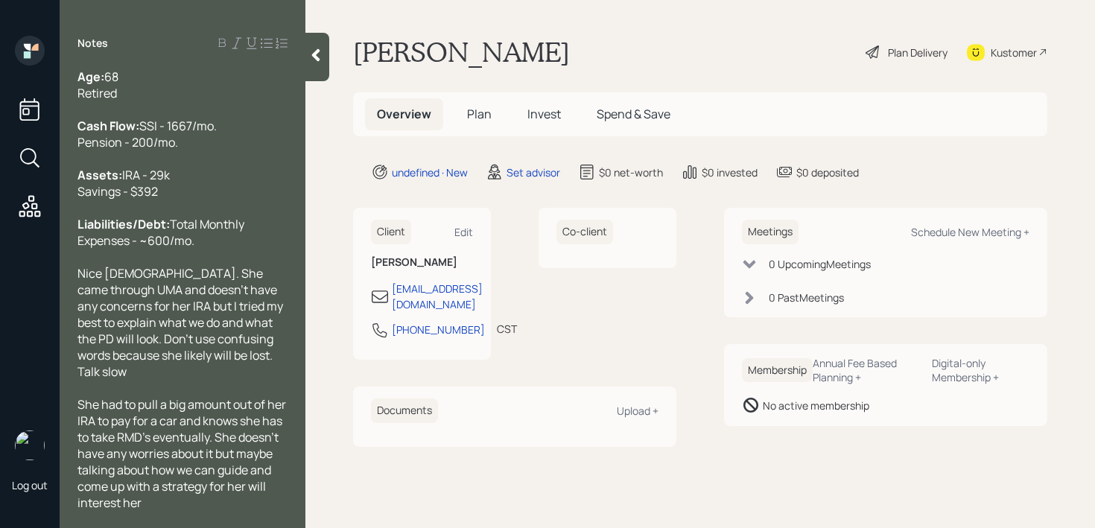
scroll to position [0, 0]
click at [325, 46] on div at bounding box center [317, 57] width 24 height 48
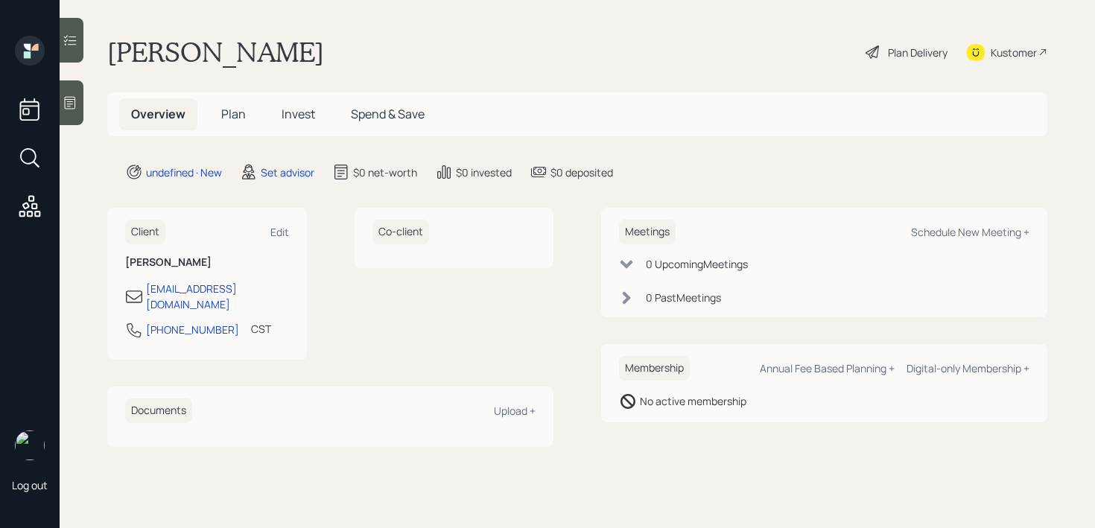
click at [590, 58] on div "[PERSON_NAME] Plan Delivery Kustomer" at bounding box center [577, 52] width 940 height 33
